Goal: Complete application form: Complete application form

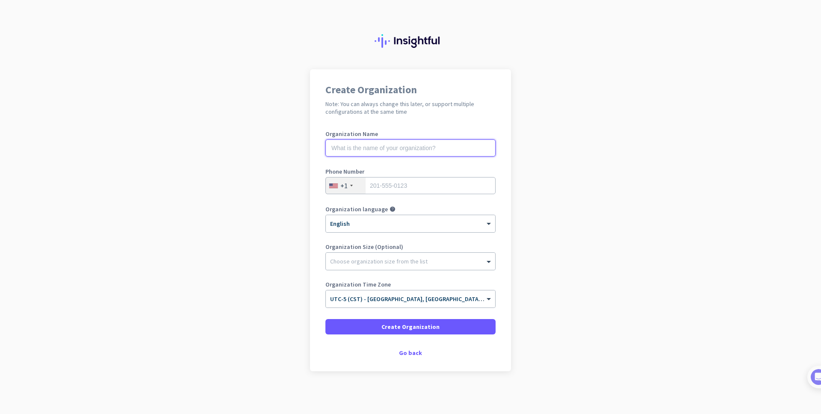
click at [422, 151] on input "text" at bounding box center [410, 147] width 170 height 17
type input "Project Musen"
click at [448, 194] on input "tel" at bounding box center [410, 185] width 170 height 17
type input "8302659176"
click at [416, 353] on div "Go back" at bounding box center [410, 353] width 170 height 6
